Goal: Task Accomplishment & Management: Manage account settings

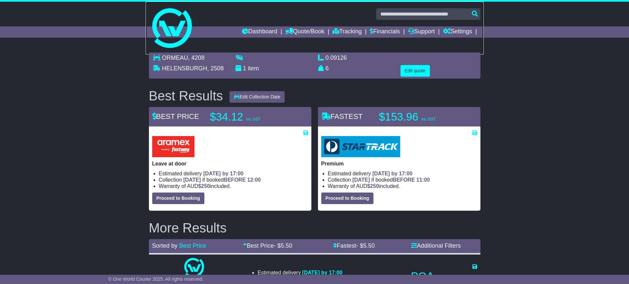
click at [188, 21] on img at bounding box center [172, 28] width 40 height 40
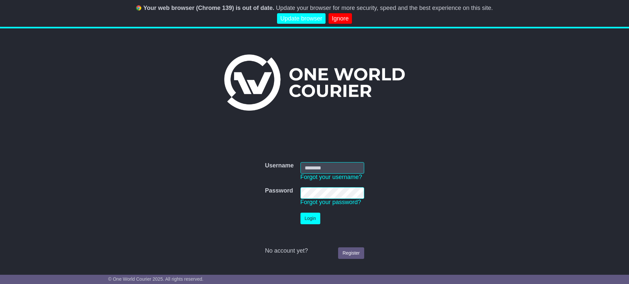
click at [321, 166] on input "Username" at bounding box center [332, 168] width 64 height 12
type input "**********"
click at [310, 221] on button "Login" at bounding box center [310, 218] width 20 height 12
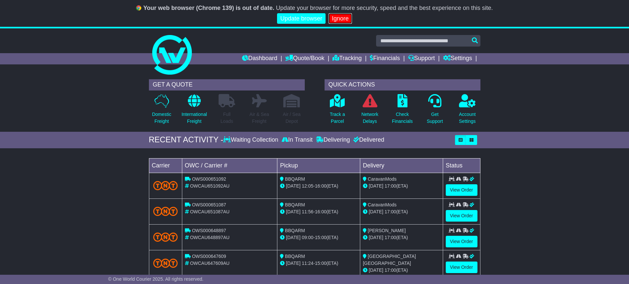
click at [336, 18] on link "Ignore" at bounding box center [339, 18] width 23 height 11
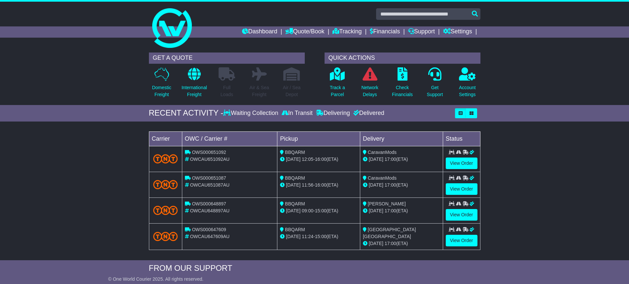
click at [339, 23] on link "Never show again" at bounding box center [314, 18] width 54 height 11
